Goal: Check status: Check status

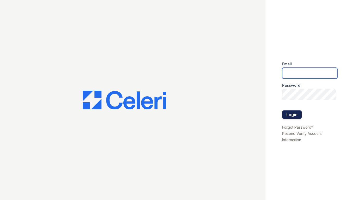
type input "[EMAIL_ADDRESS][DOMAIN_NAME]"
click at [288, 115] on button "Login" at bounding box center [292, 114] width 20 height 8
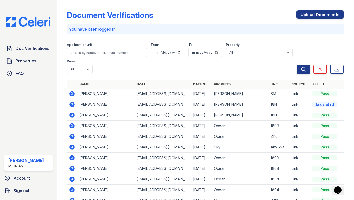
click at [71, 93] on icon at bounding box center [71, 93] width 1 height 1
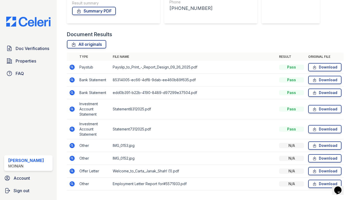
scroll to position [100, 0]
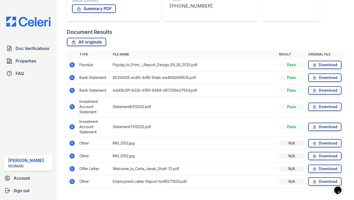
click at [71, 170] on icon at bounding box center [72, 168] width 5 height 5
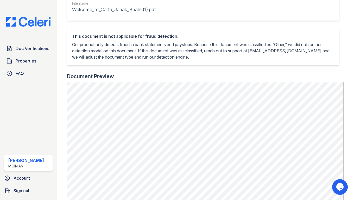
scroll to position [144, 0]
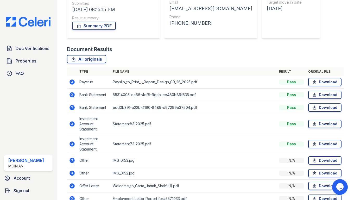
scroll to position [85, 0]
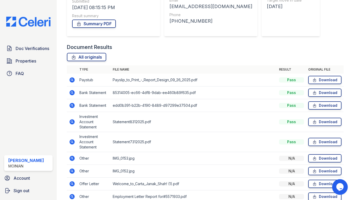
click at [73, 92] on icon at bounding box center [72, 92] width 5 height 5
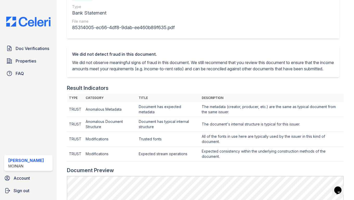
scroll to position [169, 0]
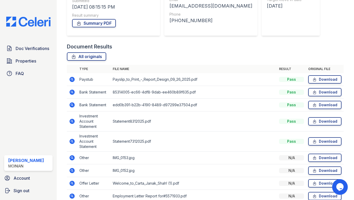
scroll to position [111, 0]
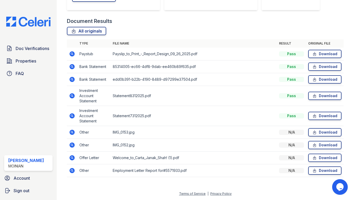
click at [70, 169] on icon at bounding box center [72, 171] width 6 height 6
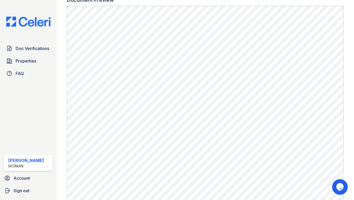
scroll to position [170, 0]
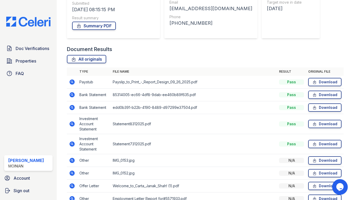
scroll to position [111, 0]
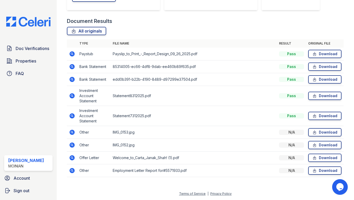
click at [73, 160] on icon at bounding box center [72, 157] width 5 height 5
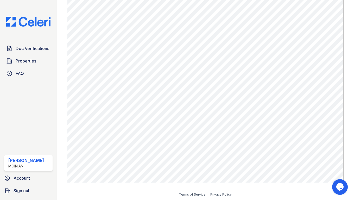
scroll to position [195, 0]
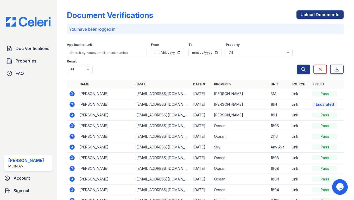
click at [72, 93] on icon at bounding box center [71, 93] width 1 height 1
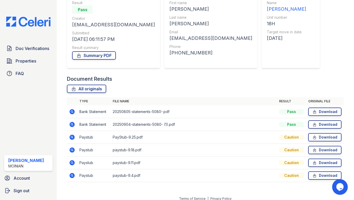
scroll to position [53, 0]
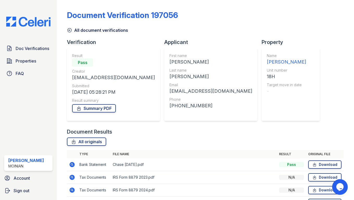
scroll to position [45, 0]
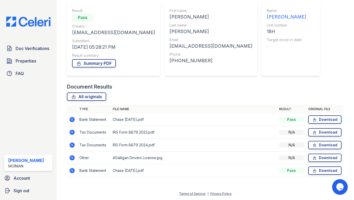
click at [71, 120] on icon at bounding box center [71, 119] width 1 height 1
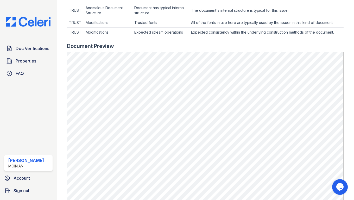
scroll to position [239, 0]
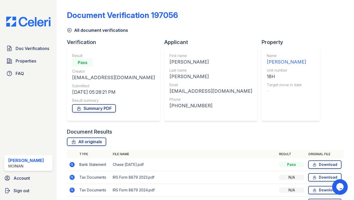
scroll to position [45, 0]
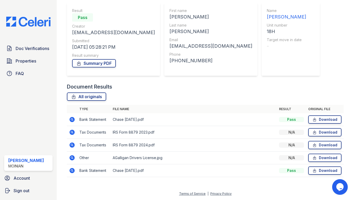
click at [74, 131] on icon at bounding box center [72, 132] width 5 height 5
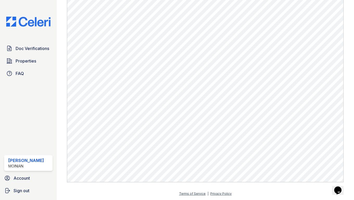
scroll to position [179, 0]
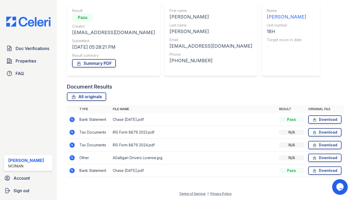
scroll to position [45, 0]
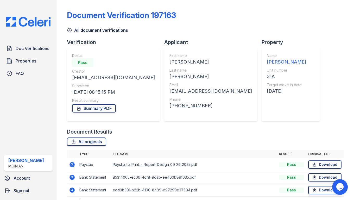
click at [266, 71] on div "Document Verification 197163 All document verifications Verification Result Pas…" at bounding box center [205, 147] width 277 height 291
click at [170, 91] on div "[EMAIL_ADDRESS][DOMAIN_NAME]" at bounding box center [211, 91] width 83 height 7
copy div "[EMAIL_ADDRESS][DOMAIN_NAME]"
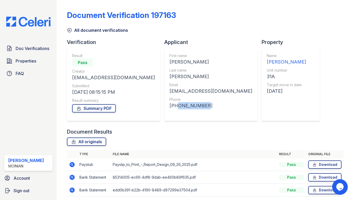
drag, startPoint x: 167, startPoint y: 106, endPoint x: 141, endPoint y: 108, distance: 26.4
click at [170, 108] on div "[PHONE_NUMBER]" at bounding box center [211, 105] width 83 height 7
copy div "3392341023"
